Goal: Check status: Check status

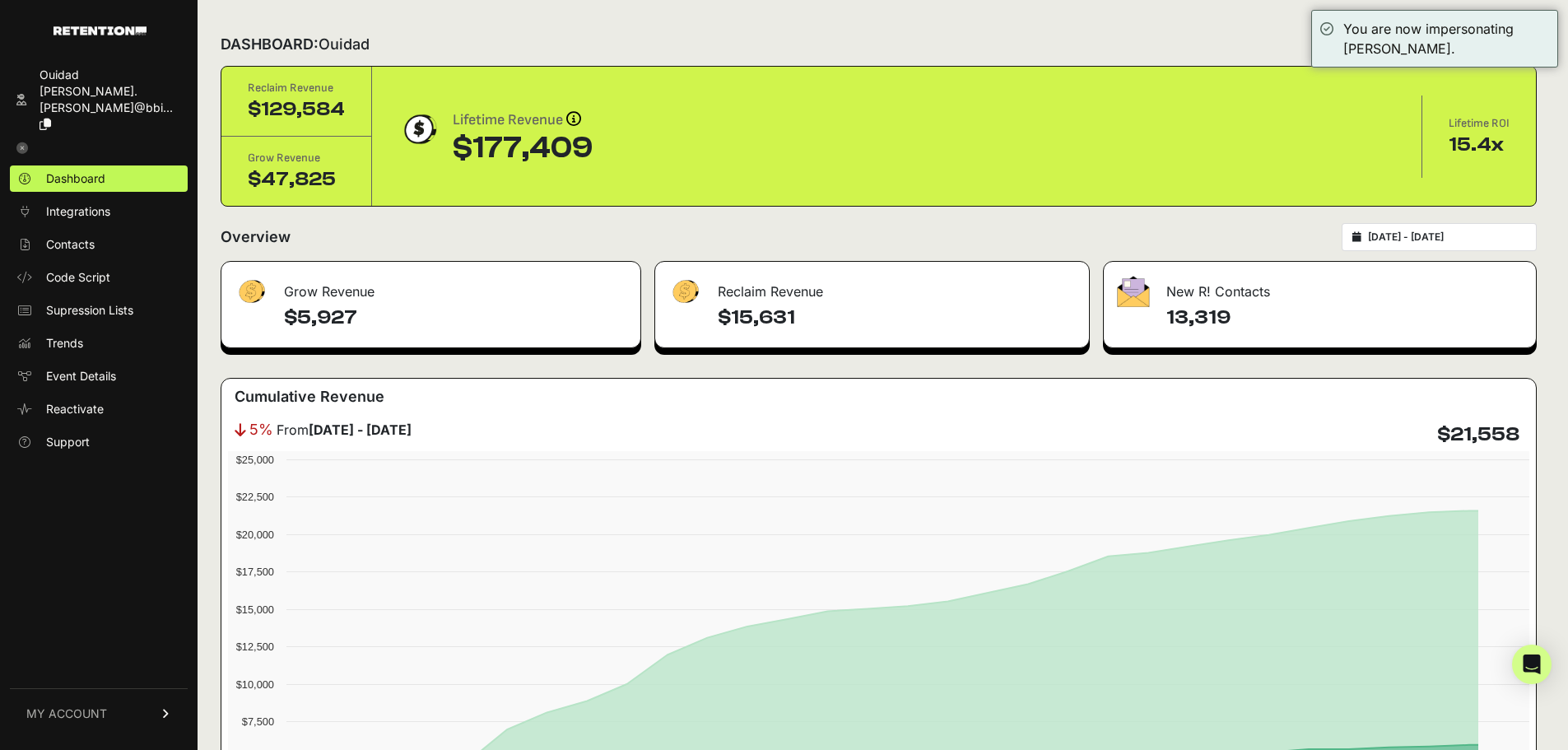
click at [1466, 235] on input "[DATE] - [DATE]" at bounding box center [1446, 237] width 158 height 13
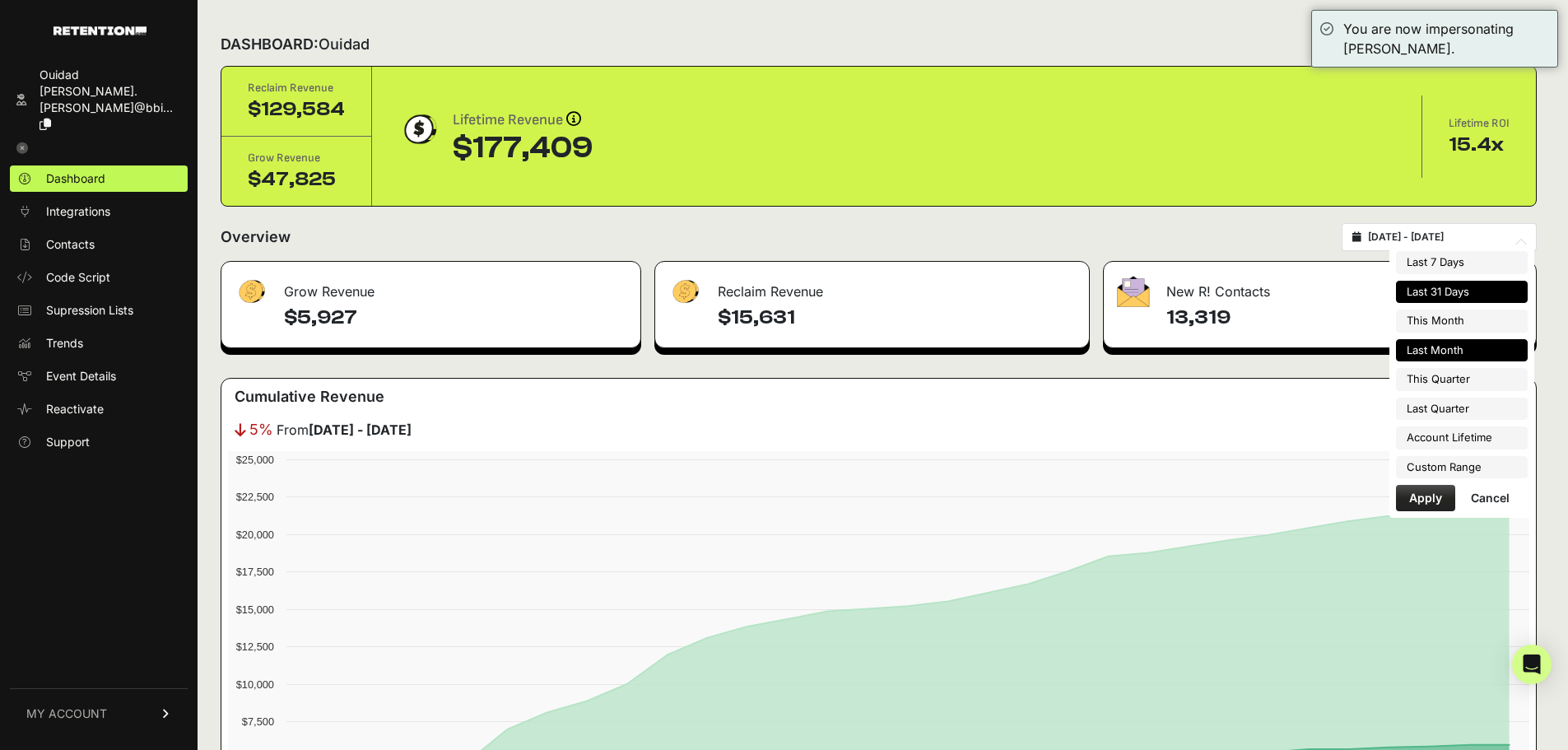
click at [1480, 352] on li "Last Month" at bounding box center [1461, 351] width 132 height 23
type input "[DATE] - [DATE]"
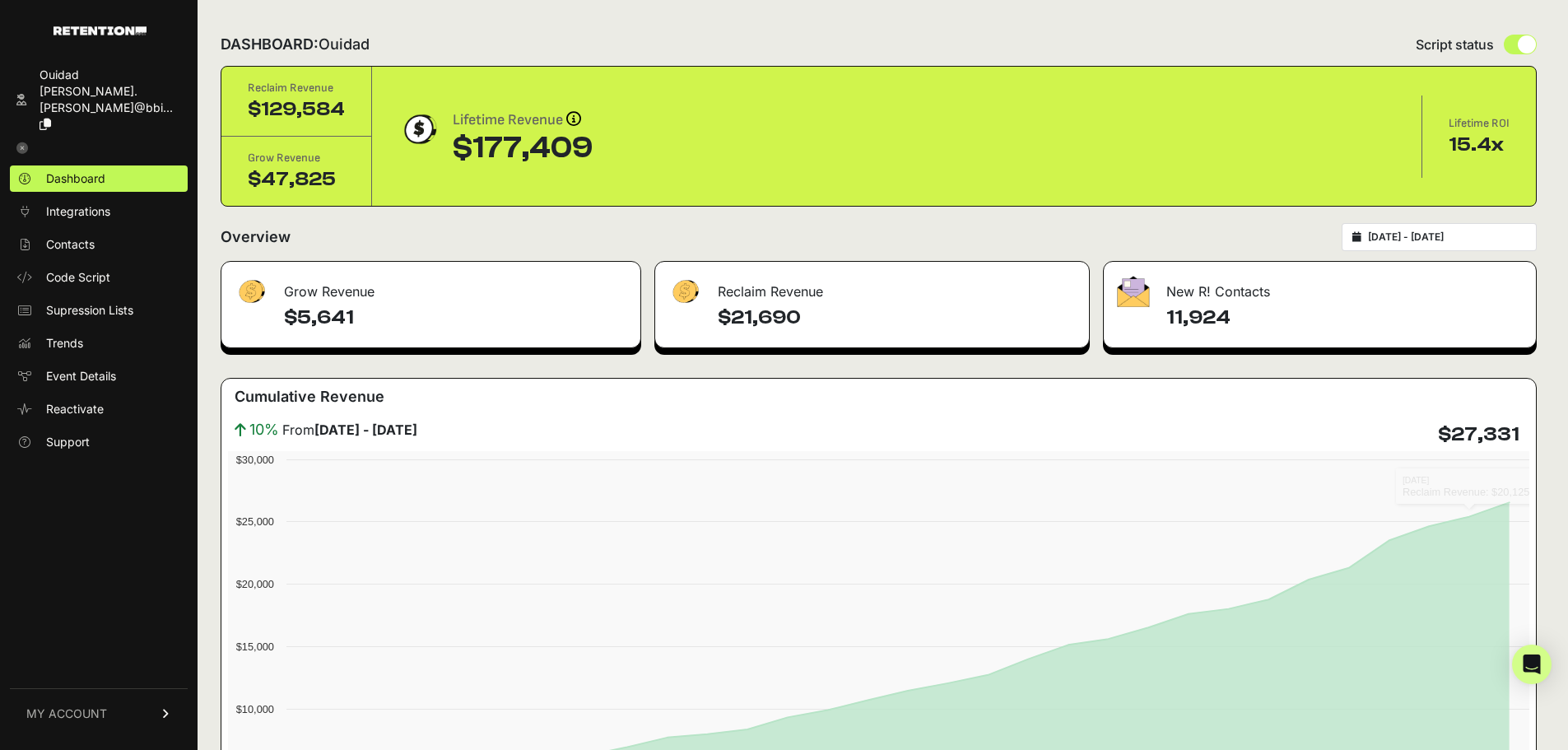
click at [1447, 245] on div "2025-08-01 - 2025-08-31" at bounding box center [1439, 237] width 195 height 28
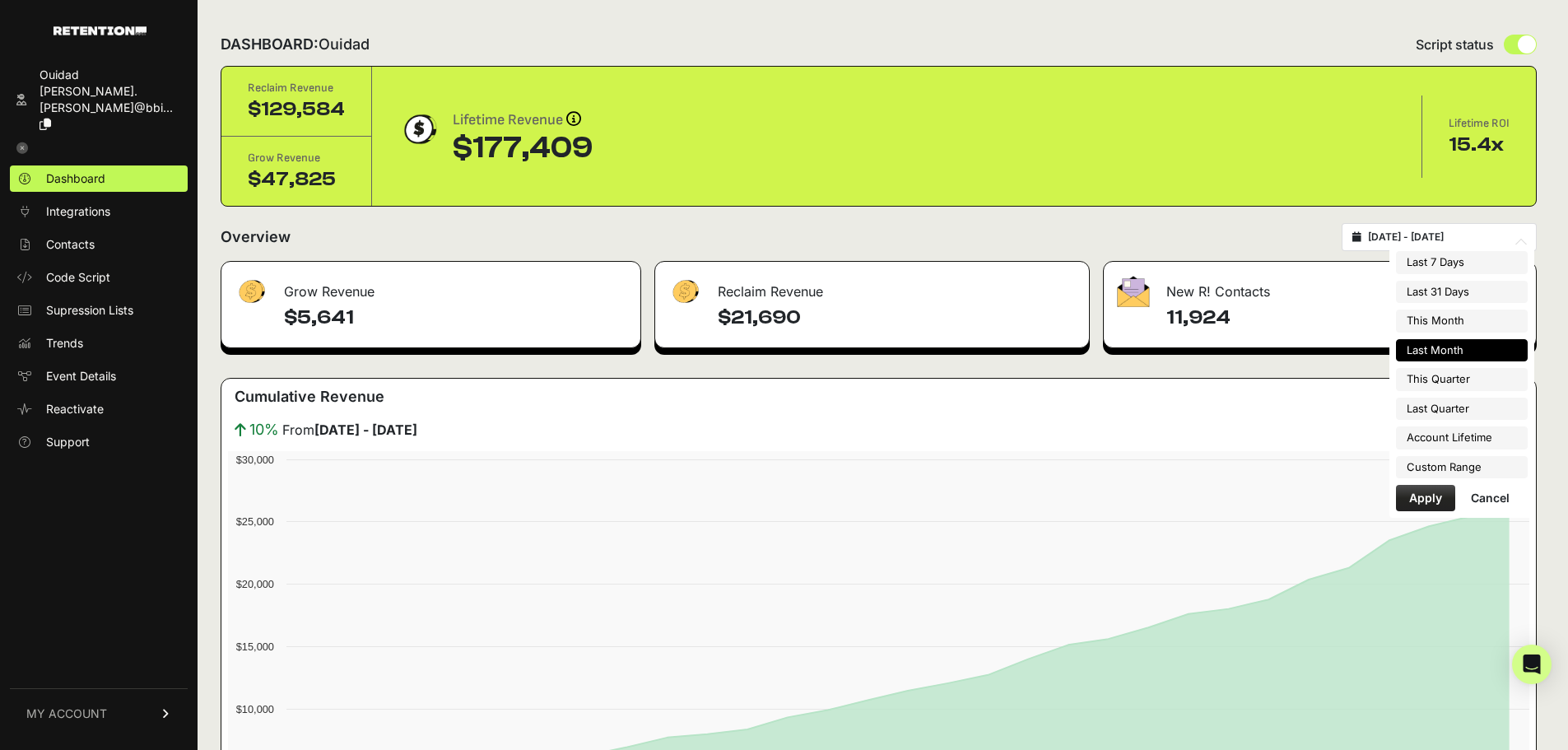
click at [1454, 240] on input "2025-08-01 - 2025-08-31" at bounding box center [1446, 237] width 158 height 13
click at [1466, 322] on li "This Month" at bounding box center [1461, 321] width 132 height 23
type input "[DATE] - [DATE]"
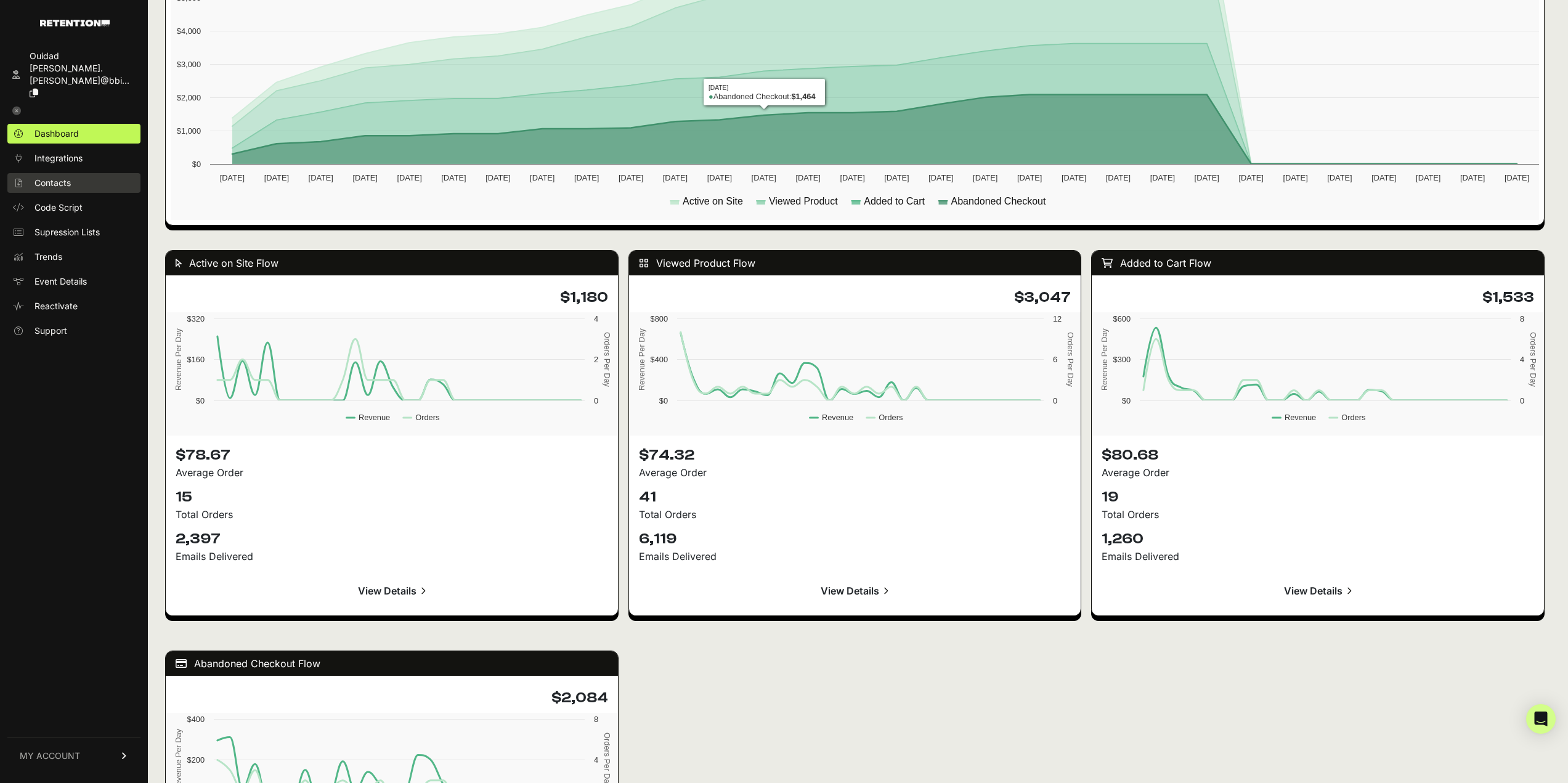
scroll to position [800, 0]
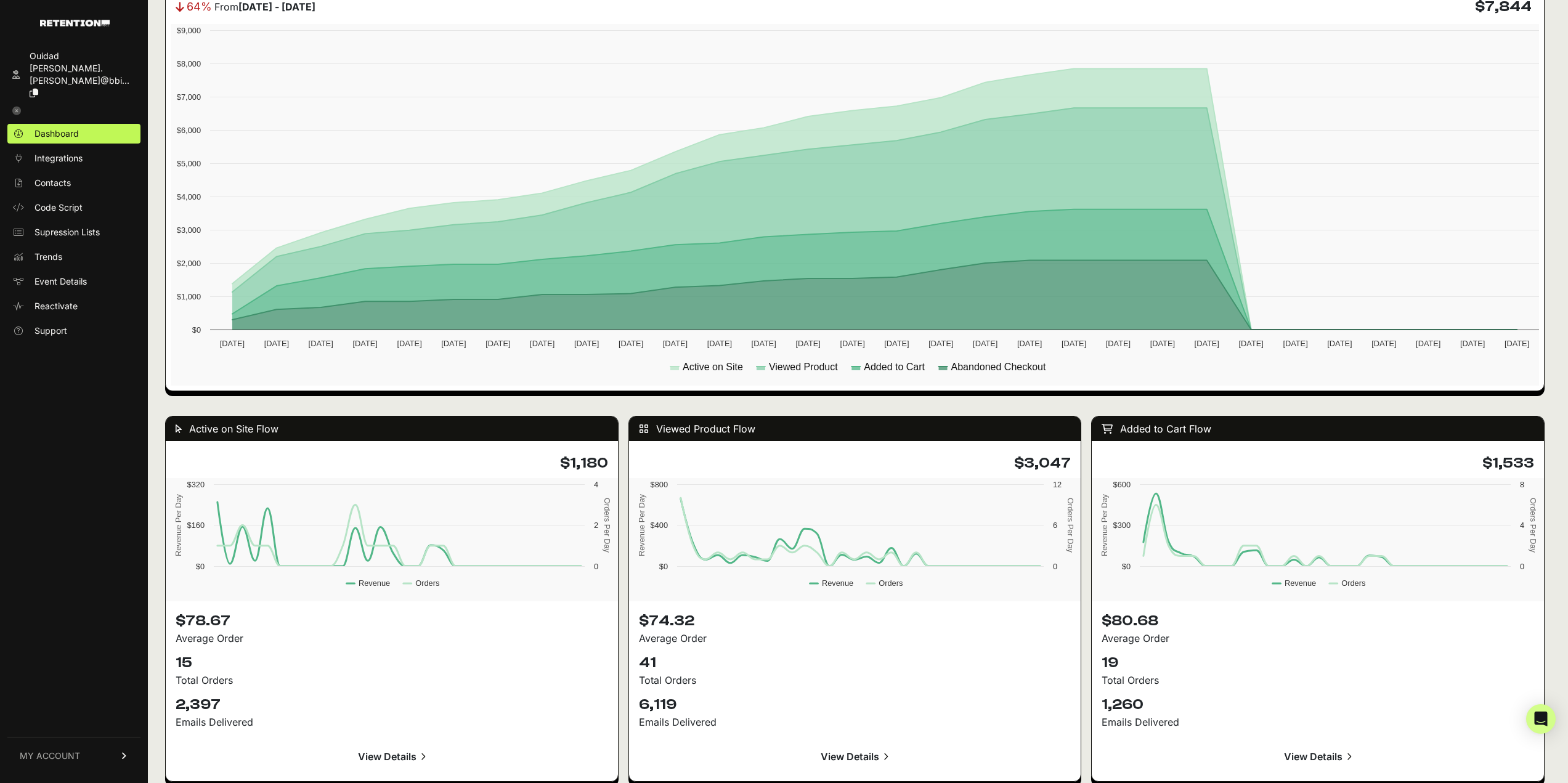
click at [11, 103] on link at bounding box center [74, 111] width 133 height 16
